Goal: Task Accomplishment & Management: Manage account settings

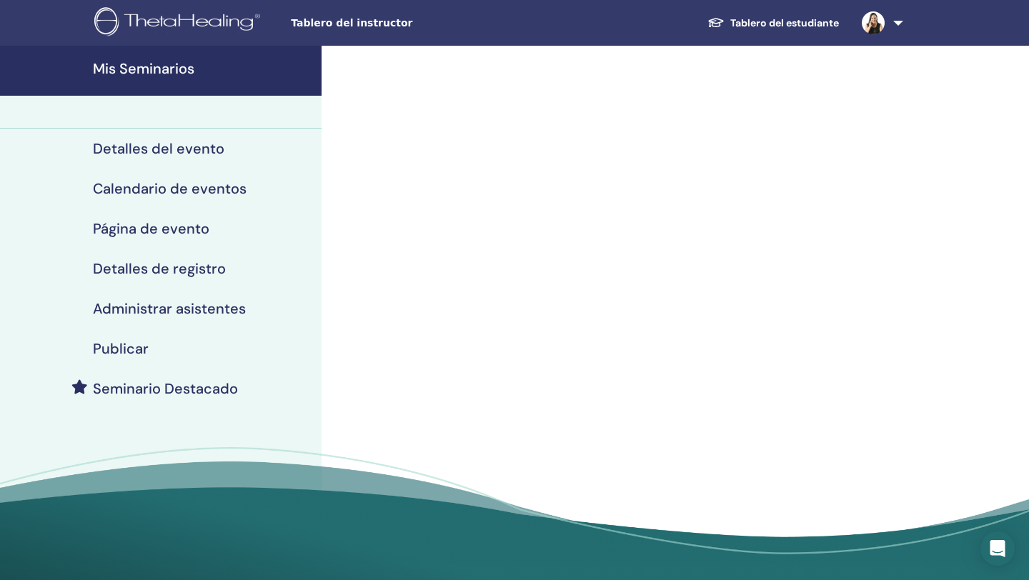
click at [158, 71] on h4 "Mis Seminarios" at bounding box center [203, 68] width 220 height 17
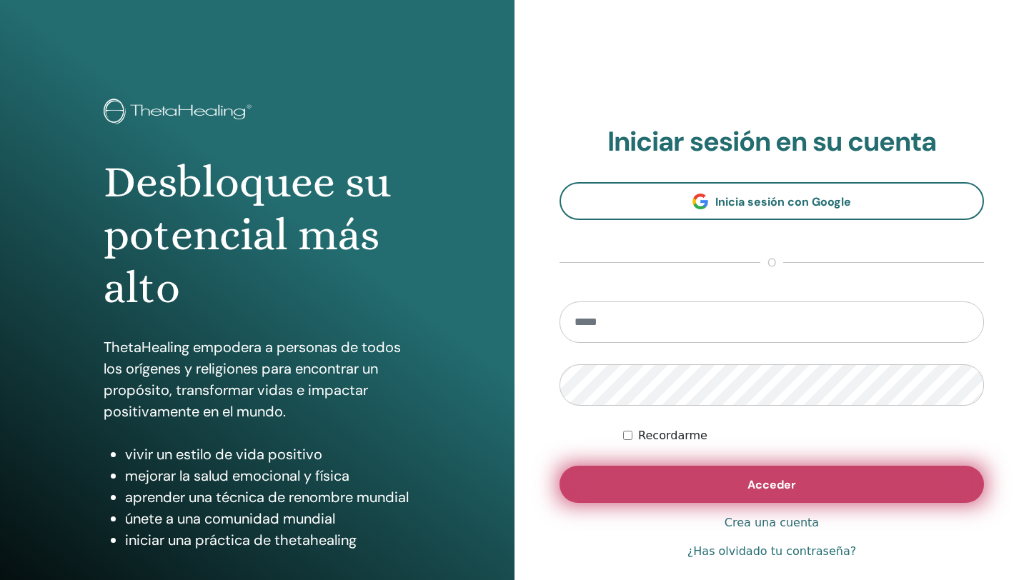
type input "**********"
click at [733, 489] on button "Acceder" at bounding box center [772, 484] width 425 height 37
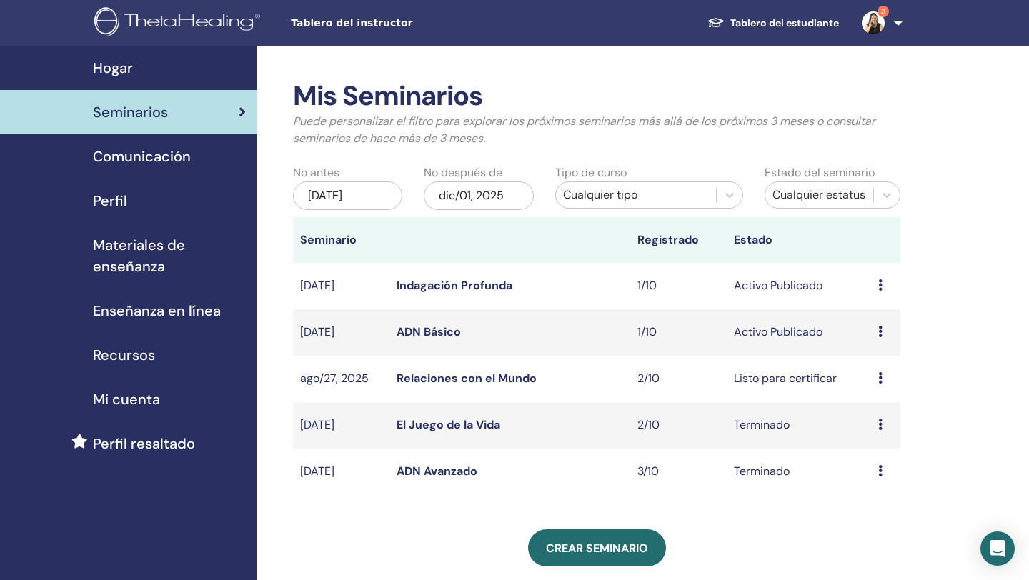
click at [440, 327] on link "ADN Básico" at bounding box center [429, 332] width 64 height 15
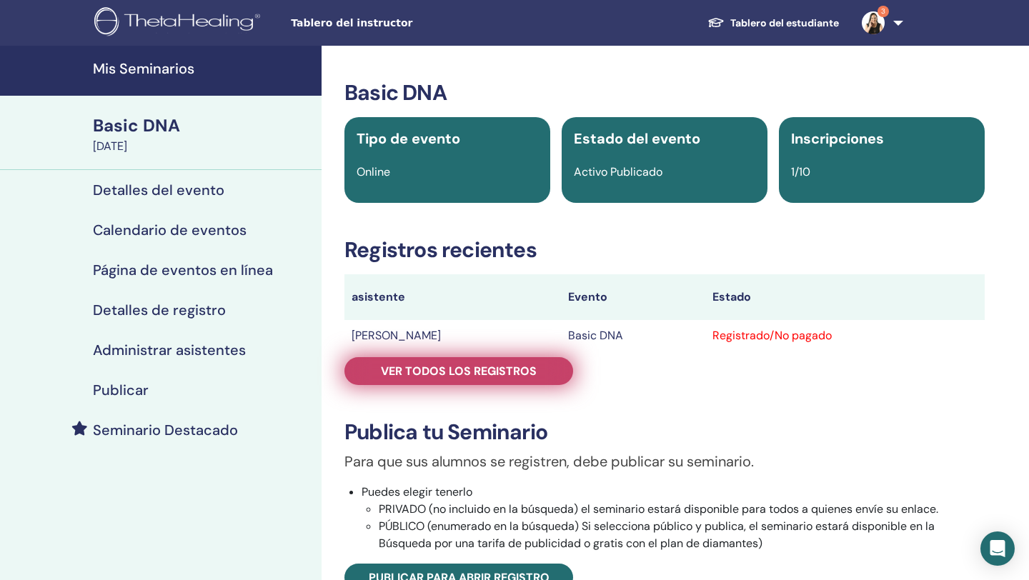
click at [525, 371] on span "Ver todos los registros" at bounding box center [459, 371] width 156 height 15
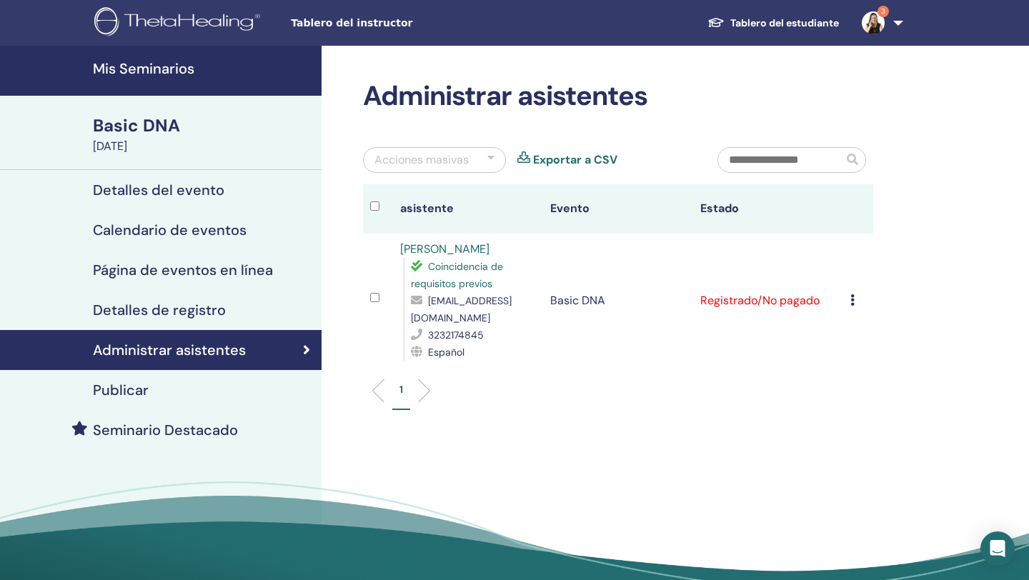
click at [479, 247] on link "[PERSON_NAME][GEOGRAPHIC_DATA]" at bounding box center [444, 249] width 89 height 15
drag, startPoint x: 428, startPoint y: 335, endPoint x: 489, endPoint y: 340, distance: 61.0
click at [489, 340] on div "3232174845" at bounding box center [473, 335] width 125 height 17
copy span "3232174845"
click at [851, 298] on icon at bounding box center [853, 300] width 4 height 11
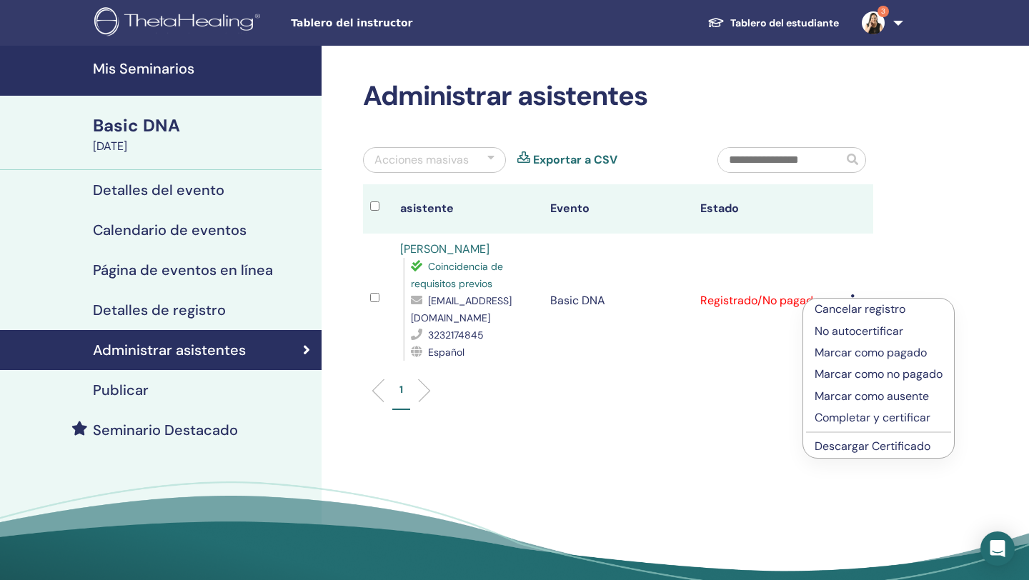
click at [845, 355] on p "Marcar como pagado" at bounding box center [879, 353] width 128 height 17
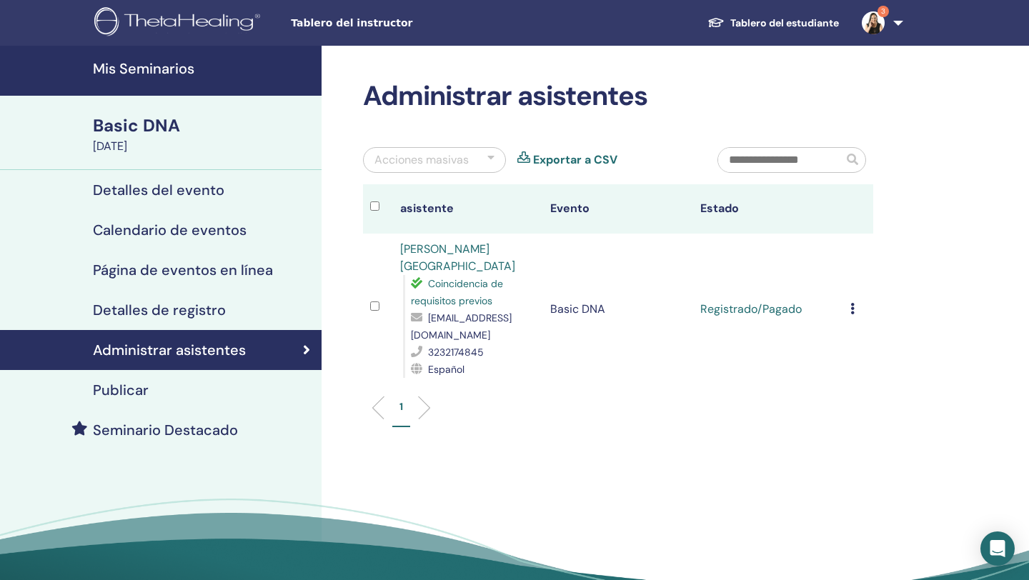
click at [125, 392] on h4 "Publicar" at bounding box center [121, 390] width 56 height 17
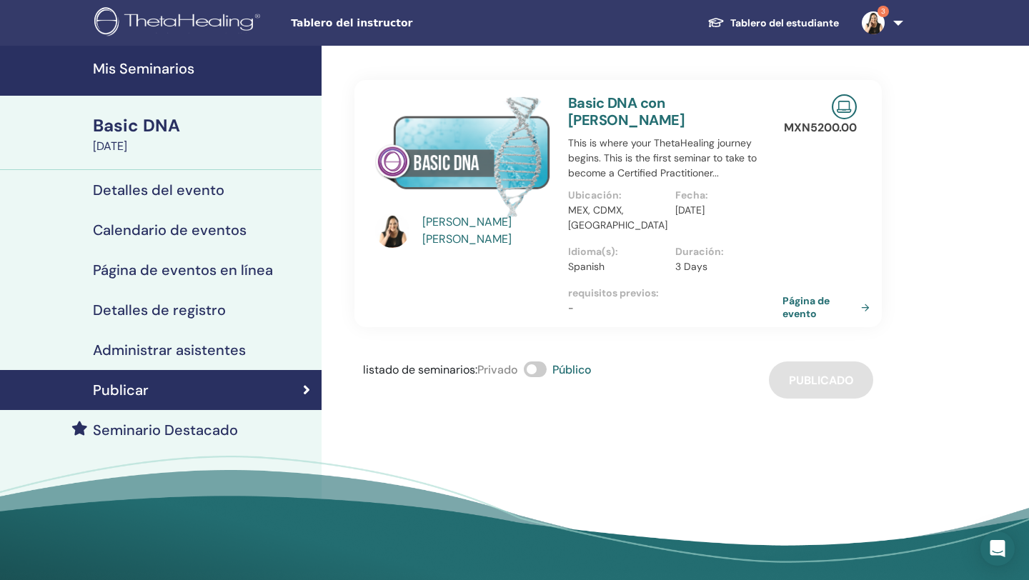
click at [134, 310] on h4 "Detalles de registro" at bounding box center [159, 310] width 133 height 17
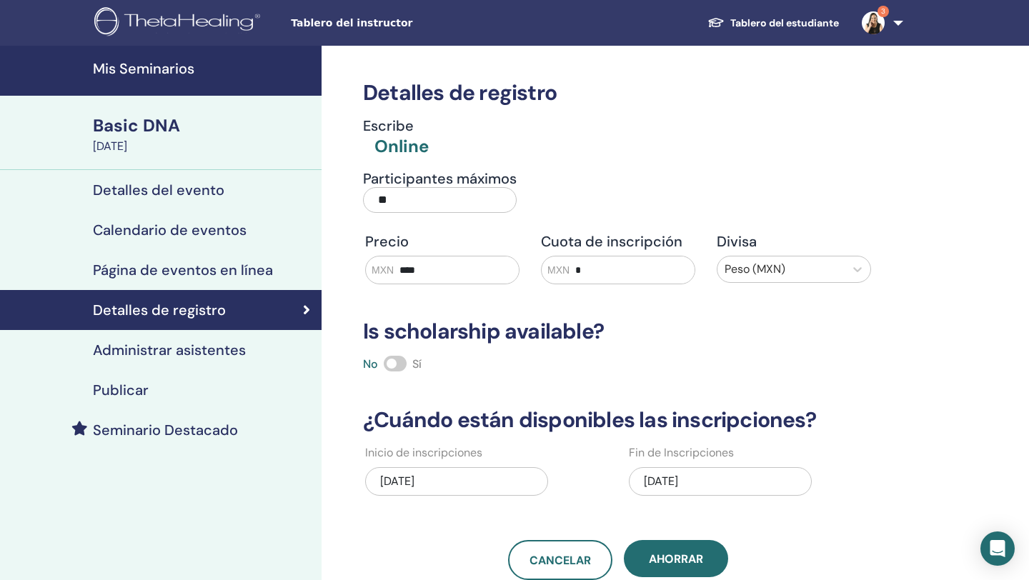
click at [184, 272] on h4 "Página de eventos en línea" at bounding box center [183, 270] width 180 height 17
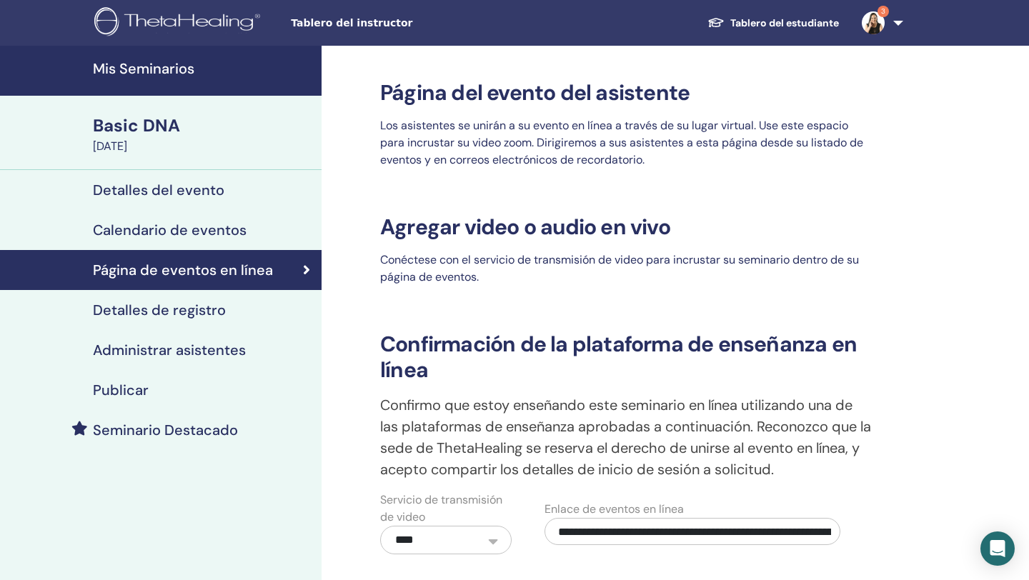
click at [140, 190] on h4 "Detalles del evento" at bounding box center [159, 190] width 132 height 17
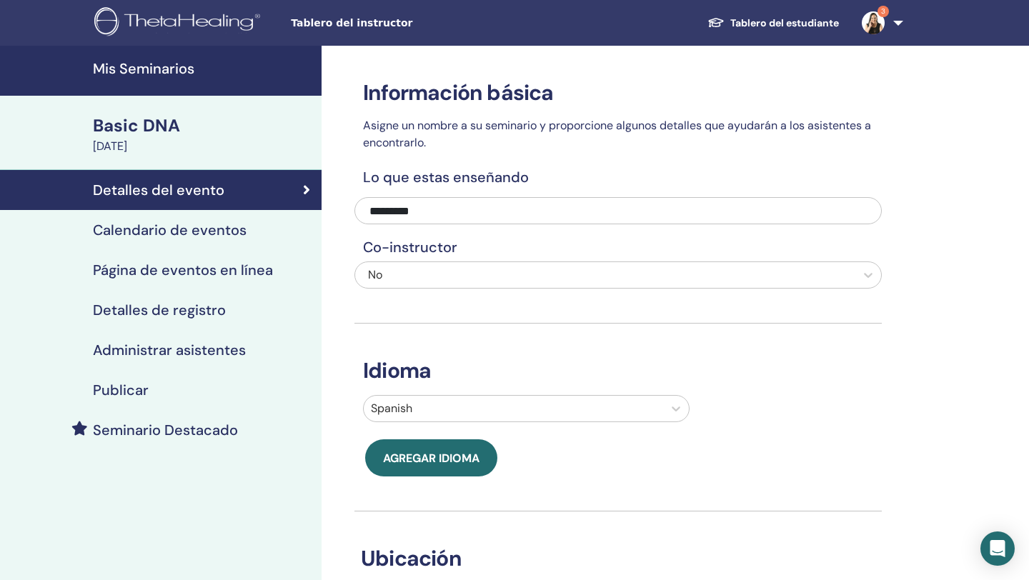
click at [135, 226] on h4 "Calendario de eventos" at bounding box center [170, 230] width 154 height 17
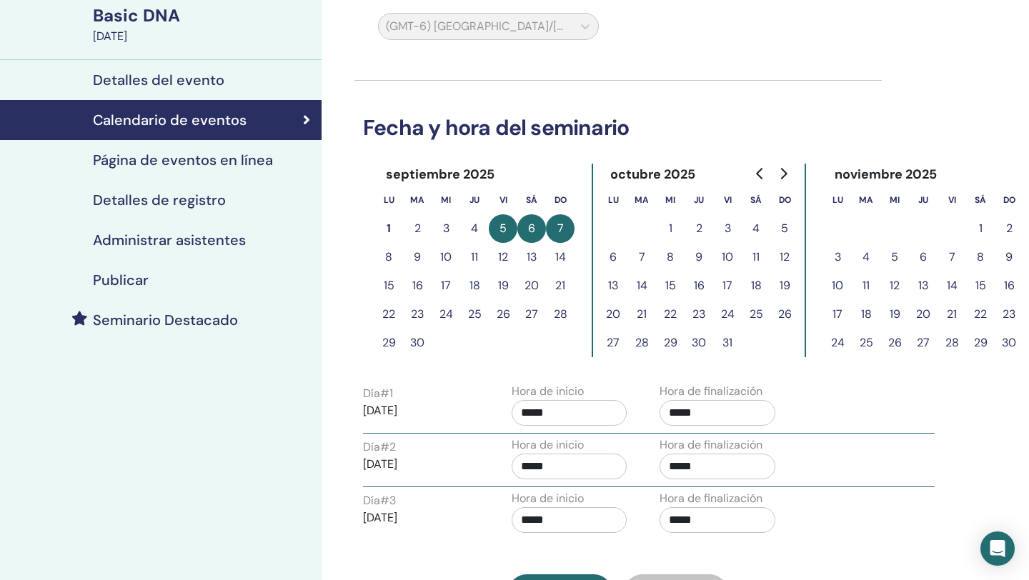
scroll to position [99, 0]
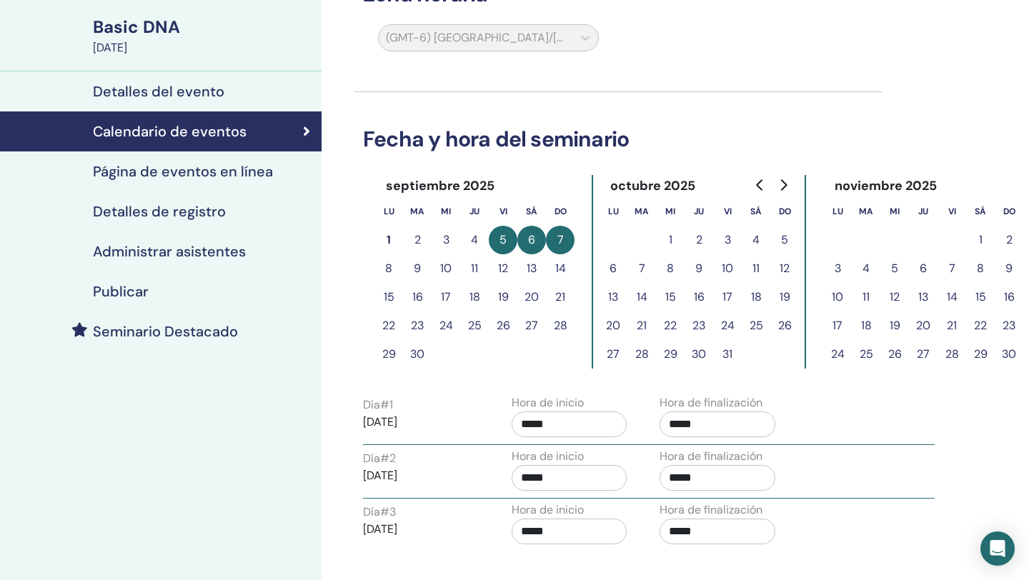
click at [205, 166] on h4 "Página de eventos en línea" at bounding box center [183, 171] width 180 height 17
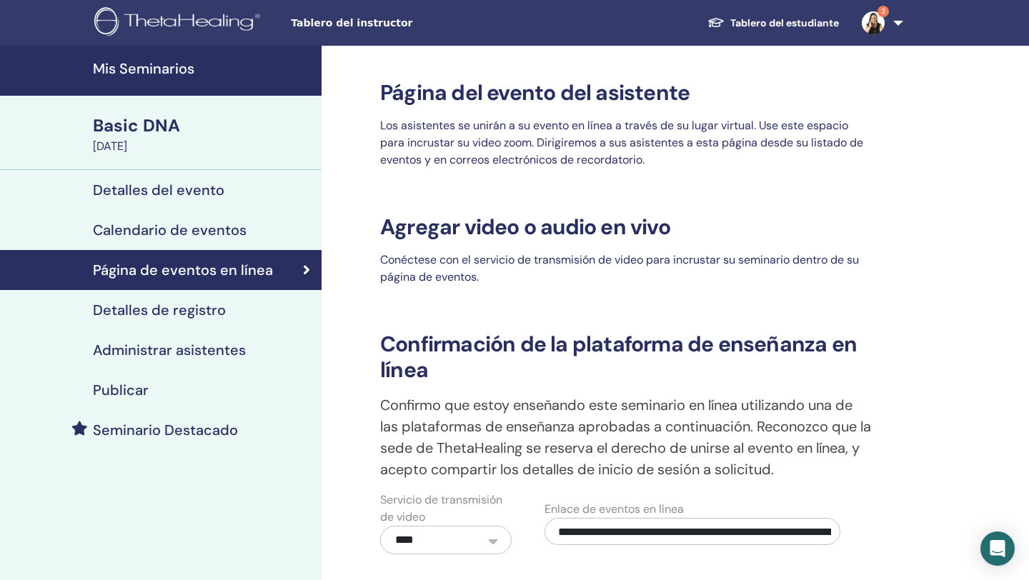
click at [154, 126] on div "Basic DNA" at bounding box center [203, 126] width 220 height 24
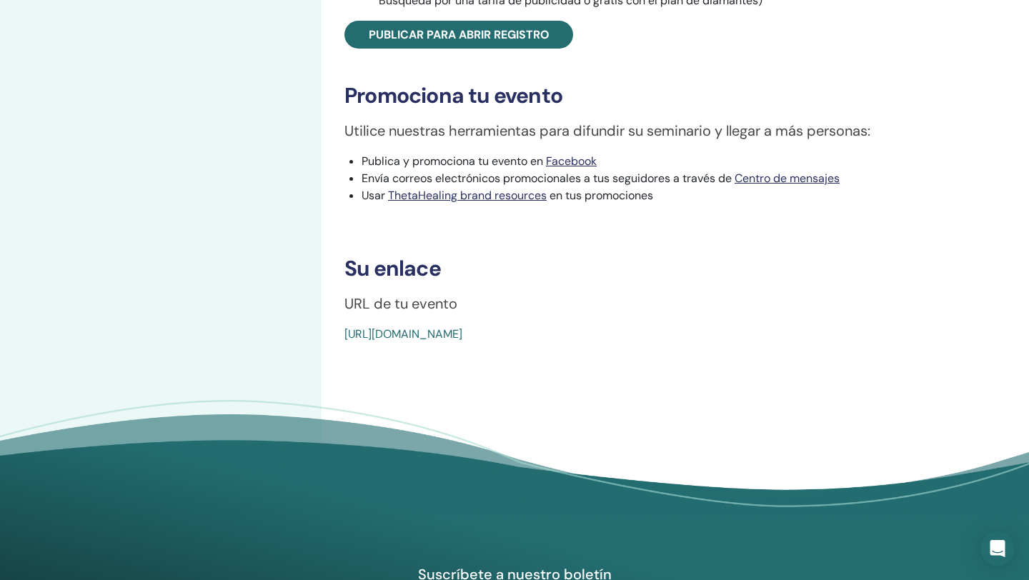
scroll to position [554, 0]
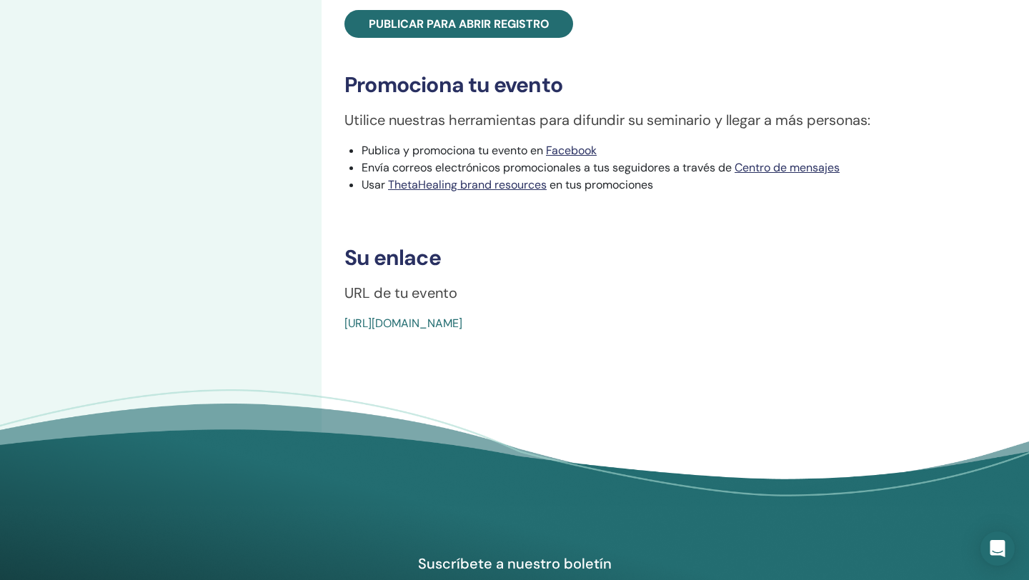
drag, startPoint x: 341, startPoint y: 322, endPoint x: 680, endPoint y: 331, distance: 338.9
copy link "https://www.thetahealing.com/seminar-372742-details.html"
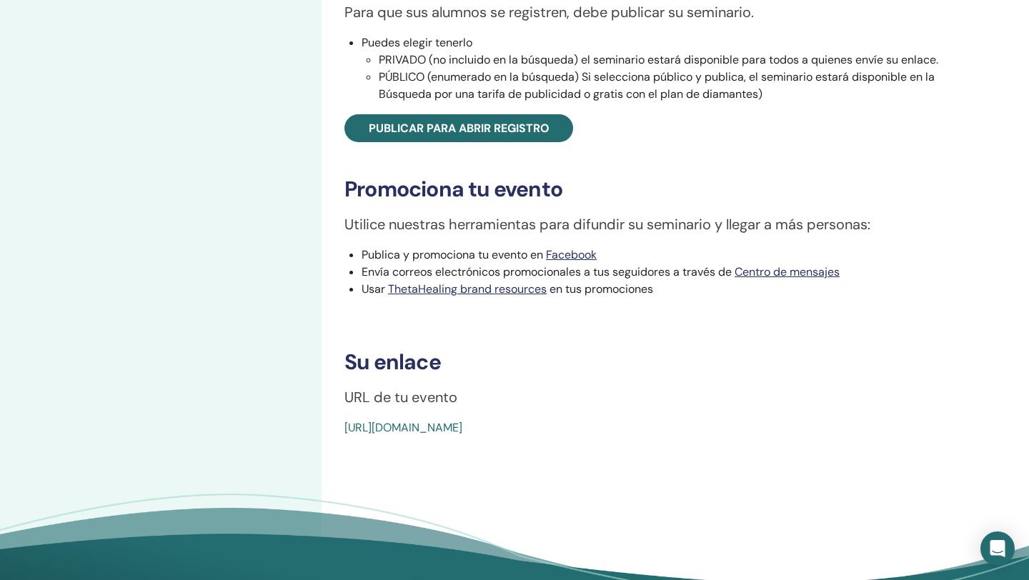
scroll to position [0, 0]
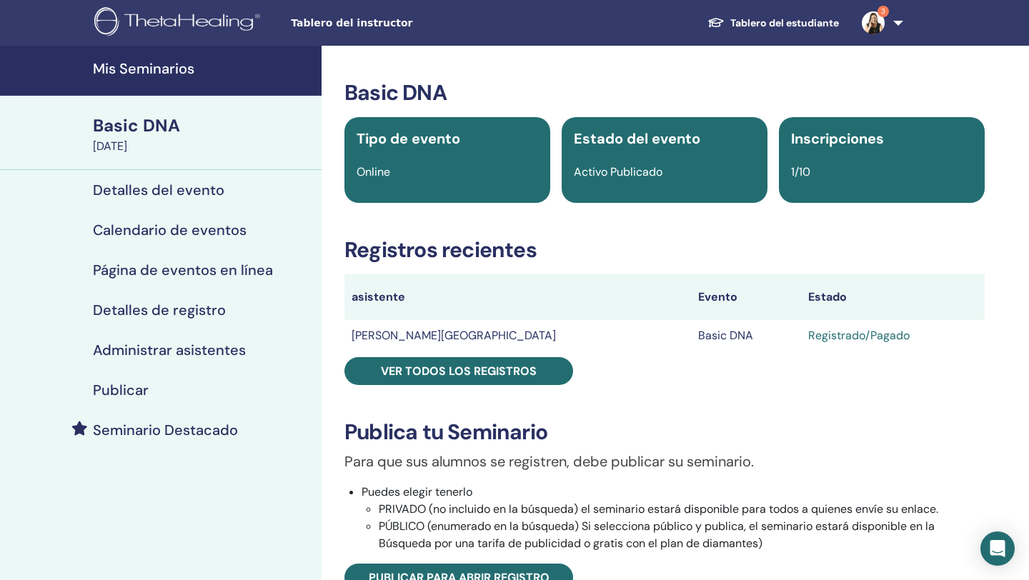
click at [778, 20] on link "Tablero del estudiante" at bounding box center [773, 23] width 154 height 26
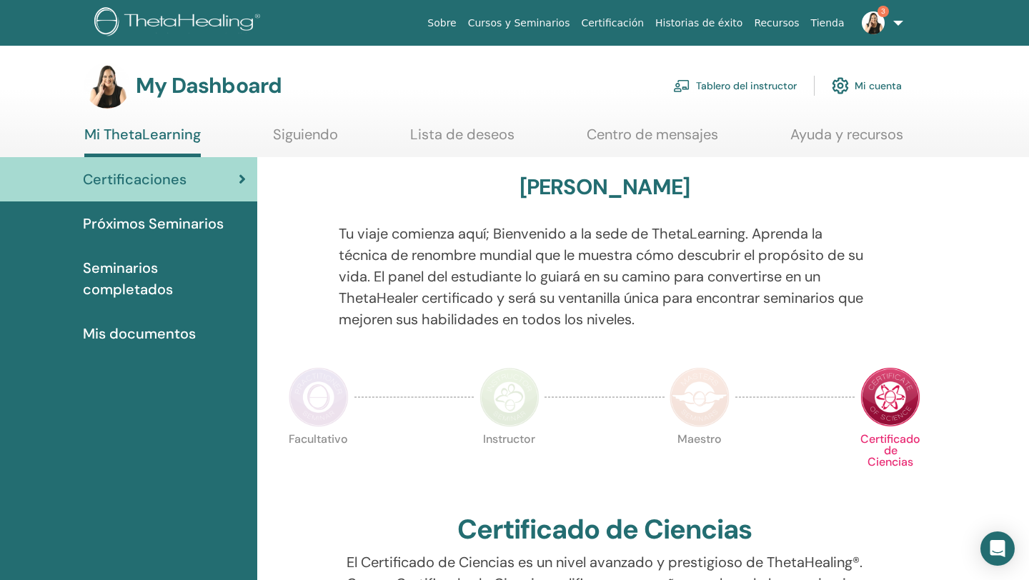
click at [533, 24] on link "Cursos y Seminarios" at bounding box center [519, 23] width 114 height 26
